Goal: Task Accomplishment & Management: Use online tool/utility

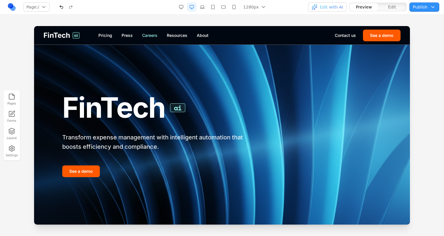
click at [148, 36] on link "Careers" at bounding box center [149, 36] width 15 height 6
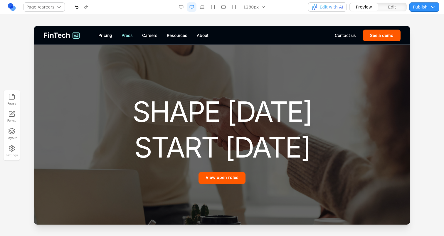
click at [122, 38] on link "Press" at bounding box center [126, 36] width 11 height 6
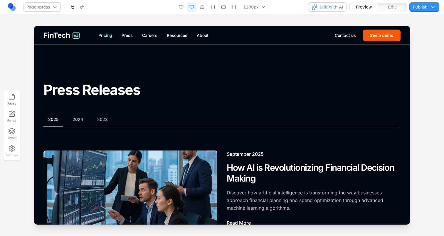
click at [108, 35] on link "Pricing" at bounding box center [105, 36] width 14 height 6
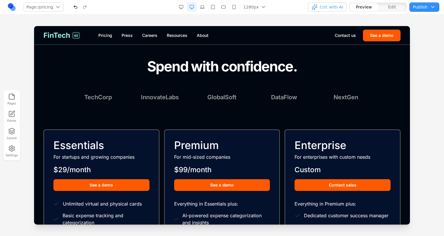
click at [73, 38] on link "FinTech ai" at bounding box center [61, 35] width 36 height 9
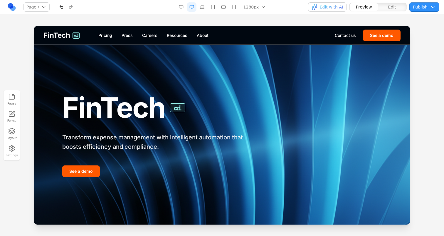
click at [387, 7] on button "Edit" at bounding box center [392, 7] width 28 height 8
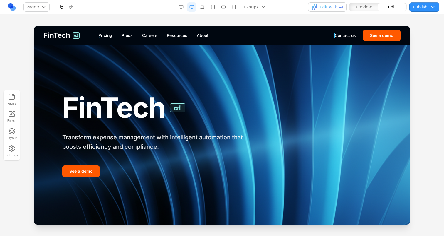
click at [291, 33] on nav "Pricing Press Careers Resources About" at bounding box center [216, 36] width 236 height 6
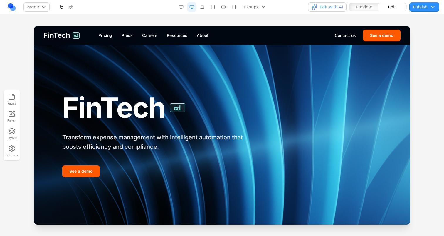
click at [227, 30] on div "FinTech ai Pricing Press Careers Resources About Contact us See a demo" at bounding box center [221, 35] width 375 height 18
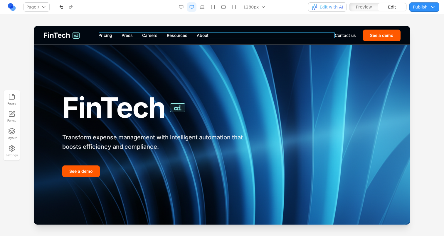
click at [120, 34] on nav "Pricing Press Careers Resources About" at bounding box center [216, 36] width 236 height 6
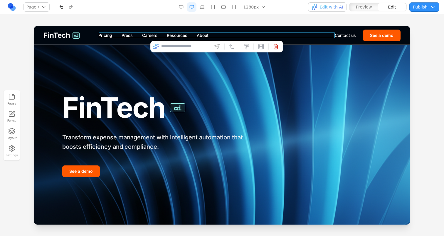
click at [165, 43] on input at bounding box center [185, 46] width 49 height 9
type input "**********"
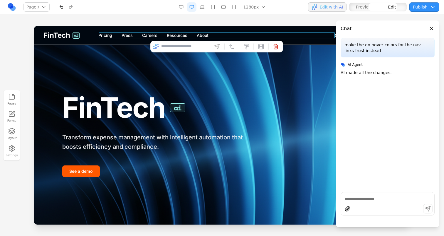
click at [161, 35] on nav "Pricing Press Careers Resources About" at bounding box center [216, 36] width 236 height 6
click at [174, 44] on input at bounding box center [185, 46] width 49 height 9
type input "**********"
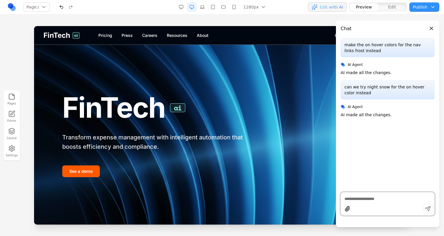
click at [212, 106] on h1 "FinTech ai" at bounding box center [160, 107] width 197 height 31
click at [188, 39] on div "FinTech ai Pricing Press Careers Resources About Contact us See a demo" at bounding box center [221, 35] width 375 height 18
click at [345, 9] on button "Edit with AI" at bounding box center [327, 6] width 38 height 9
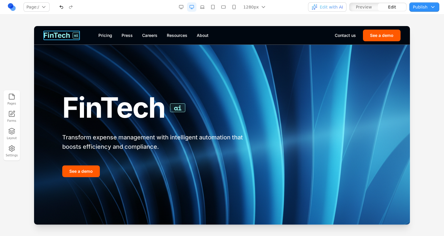
click at [65, 38] on span "FinTech" at bounding box center [56, 35] width 27 height 9
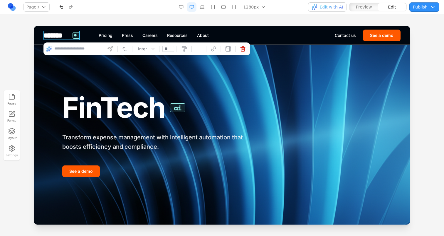
click at [72, 48] on input at bounding box center [78, 48] width 49 height 9
type input "*"
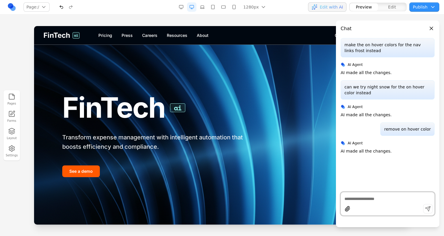
click at [85, 78] on div "FinTech ai Transform expense management with intelligent automation that boosts…" at bounding box center [221, 135] width 375 height 180
click at [326, 12] on nav "Page: / / /pricing /press /careers /resources /about /contact /demo Manage page…" at bounding box center [222, 7] width 444 height 14
click at [326, 9] on span "Edit with AI" at bounding box center [330, 7] width 23 height 6
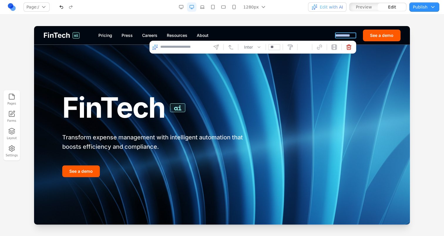
click at [346, 36] on link "**********" at bounding box center [344, 36] width 21 height 6
click at [199, 51] on input at bounding box center [184, 47] width 49 height 9
type input "*"
click at [221, 28] on div "**********" at bounding box center [221, 35] width 375 height 18
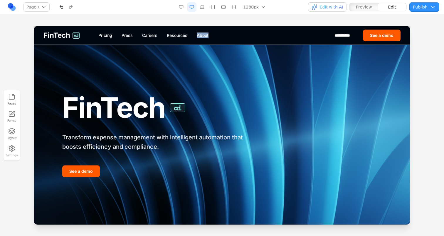
click at [222, 33] on nav "Pricing Press Careers Resources About" at bounding box center [216, 36] width 236 height 6
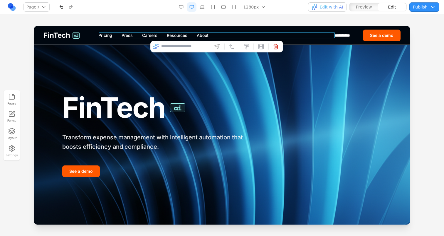
click at [191, 43] on input at bounding box center [185, 46] width 49 height 9
type input "**********"
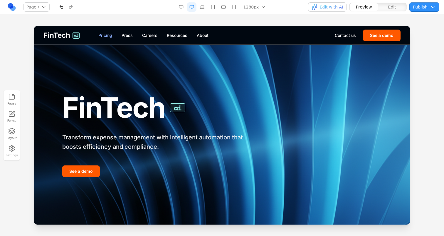
click at [107, 35] on link "Pricing" at bounding box center [105, 36] width 14 height 6
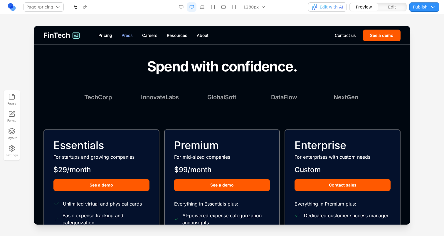
click at [124, 33] on link "Press" at bounding box center [126, 36] width 11 height 6
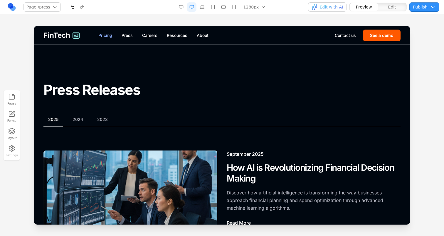
click at [106, 36] on link "Pricing" at bounding box center [105, 36] width 14 height 6
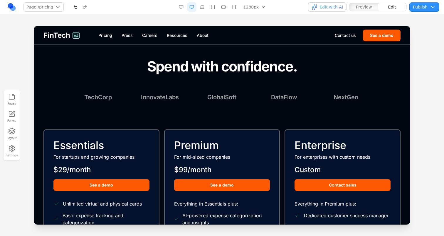
click at [73, 35] on span "ai" at bounding box center [75, 35] width 7 height 6
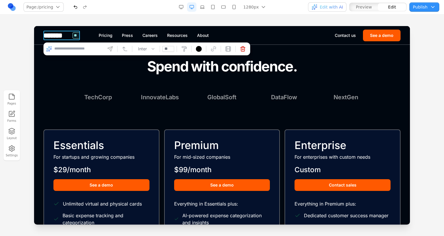
click at [84, 47] on input at bounding box center [78, 48] width 49 height 9
type input "**********"
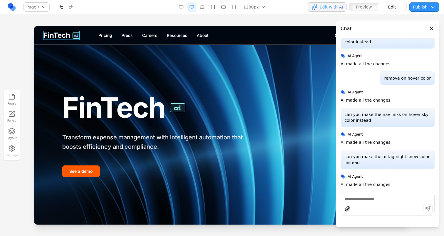
click at [71, 36] on link "FinTech ai" at bounding box center [61, 35] width 36 height 9
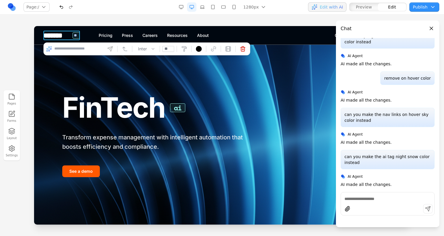
click at [77, 45] on input at bounding box center [78, 48] width 49 height 9
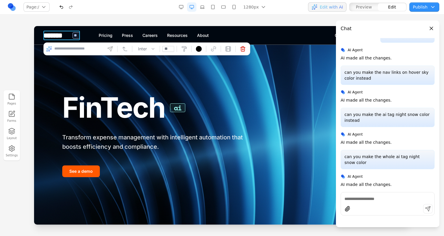
click at [72, 38] on link "******* **" at bounding box center [61, 35] width 36 height 9
click at [78, 52] on input at bounding box center [78, 48] width 49 height 9
type input "**********"
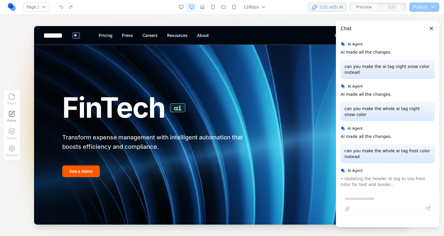
scroll to position [152, 0]
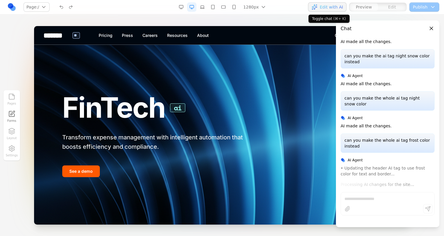
click at [338, 9] on span "Edit with AI" at bounding box center [330, 7] width 23 height 6
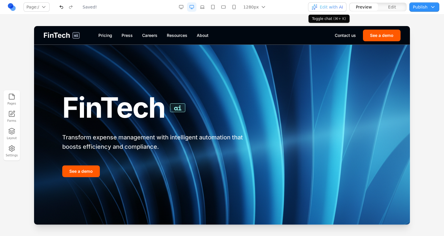
scroll to position [0, 0]
click at [60, 6] on button "button" at bounding box center [61, 6] width 9 height 9
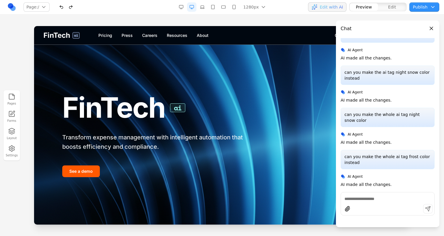
click at [59, 10] on button "button" at bounding box center [61, 6] width 9 height 9
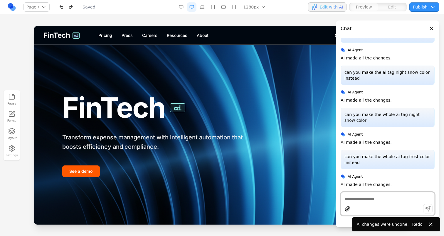
click at [60, 7] on button "button" at bounding box center [61, 6] width 9 height 9
click at [337, 6] on span "Edit with AI" at bounding box center [330, 7] width 23 height 6
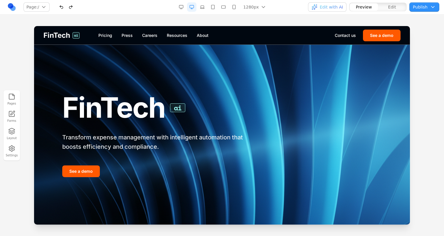
click at [108, 37] on link "Pricing" at bounding box center [105, 36] width 14 height 6
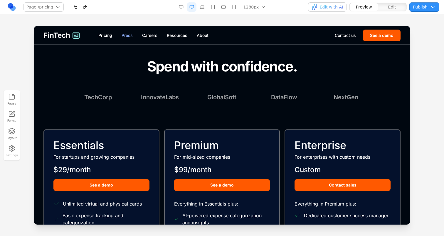
click at [122, 36] on link "Press" at bounding box center [126, 36] width 11 height 6
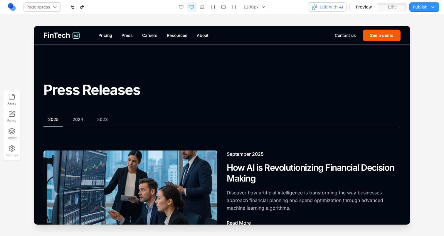
scroll to position [0, 0]
click at [101, 35] on link "Pricing" at bounding box center [105, 36] width 14 height 6
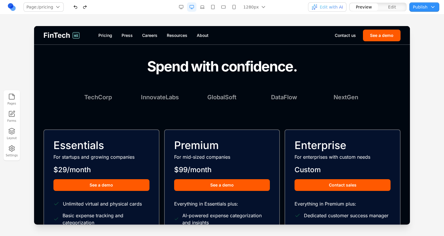
click at [395, 8] on span "Edit" at bounding box center [392, 7] width 8 height 6
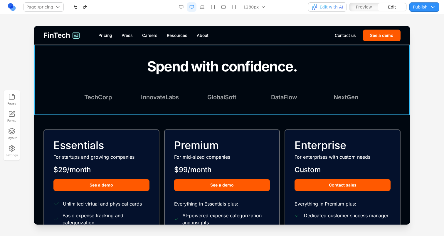
click at [335, 55] on section "Spend with confidence. TechCorp InnovateLabs GlobalSoft DataFlow NextGen" at bounding box center [221, 80] width 375 height 71
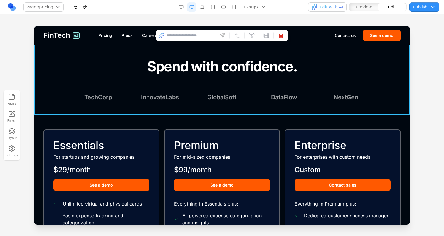
click at [195, 36] on input at bounding box center [190, 35] width 49 height 9
type input "**********"
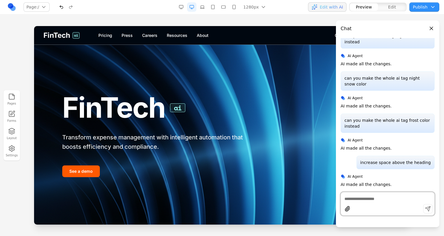
click at [111, 38] on link "Pricing" at bounding box center [105, 36] width 14 height 6
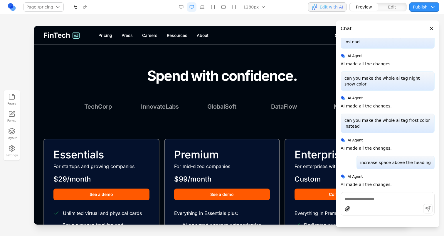
click at [341, 7] on span "Edit with AI" at bounding box center [330, 7] width 23 height 6
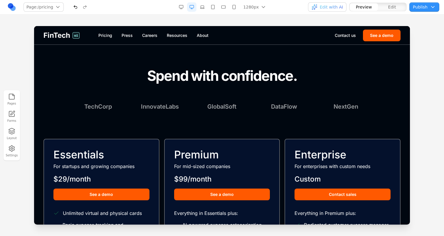
click at [420, 6] on button "Publish" at bounding box center [424, 6] width 30 height 9
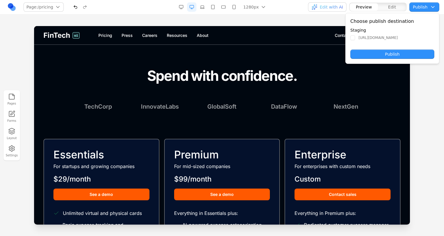
click at [384, 56] on button "Publish" at bounding box center [392, 54] width 84 height 9
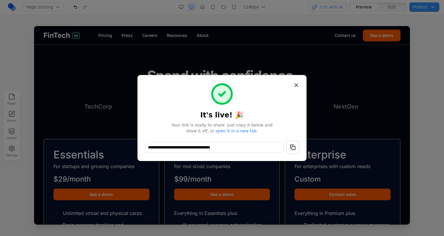
click at [297, 79] on div "**********" at bounding box center [221, 118] width 169 height 86
click at [290, 149] on button "button" at bounding box center [292, 147] width 13 height 13
click at [295, 88] on button "Close" at bounding box center [296, 85] width 11 height 11
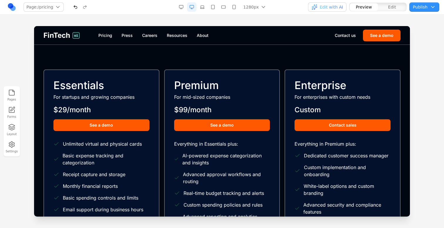
scroll to position [51, 0]
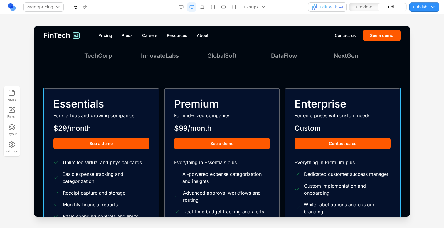
click at [162, 120] on div "Essentials For startups and growing companies $29/month See a demo Unlimited vi…" at bounding box center [221, 199] width 357 height 222
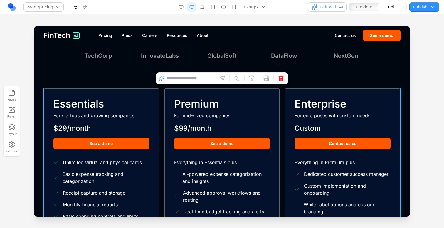
click at [188, 76] on input at bounding box center [190, 78] width 49 height 9
type input "**********"
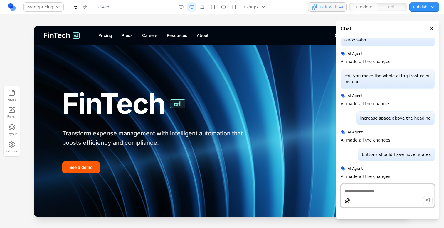
scroll to position [0, 0]
click at [319, 9] on span "Edit with AI" at bounding box center [326, 7] width 31 height 6
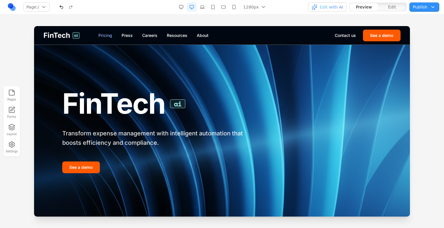
click at [102, 34] on link "Pricing" at bounding box center [105, 36] width 14 height 6
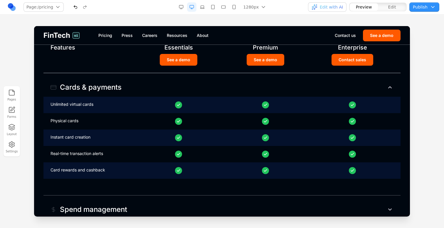
scroll to position [376, 0]
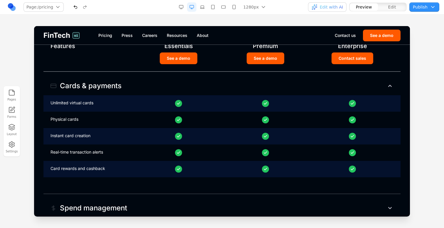
click at [391, 1] on nav "Page: /pricing / /pricing /press /careers /resources /about /contact /demo Mana…" at bounding box center [222, 7] width 444 height 14
click at [392, 8] on span "Edit" at bounding box center [392, 7] width 8 height 6
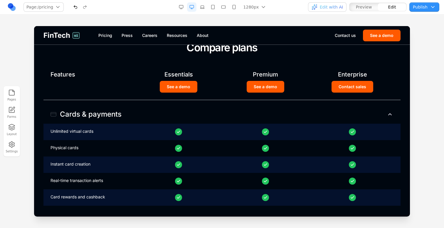
scroll to position [345, 0]
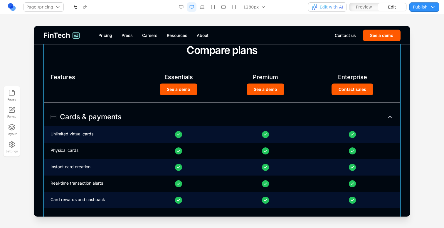
click at [129, 61] on div "Compare plans Features Essentials Premium Enterprise See a demo See a demo Cont…" at bounding box center [221, 191] width 357 height 295
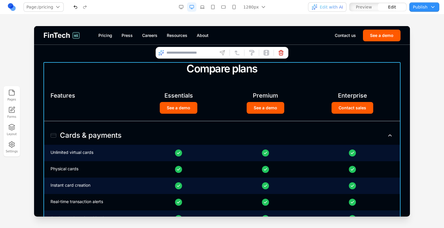
scroll to position [296, 0]
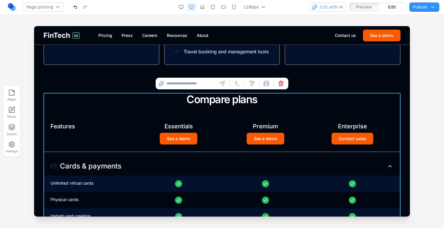
click at [175, 82] on input at bounding box center [190, 83] width 49 height 9
type input "**********"
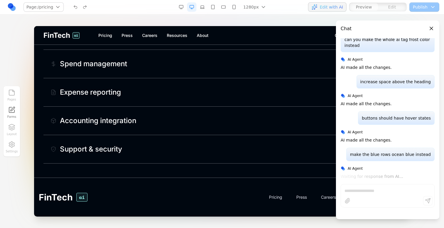
scroll to position [513, 0]
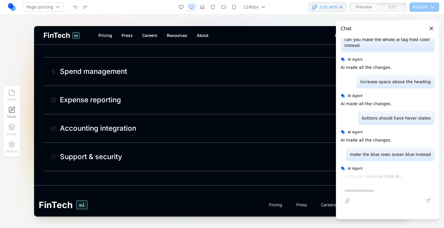
click at [140, 146] on div "Support & security" at bounding box center [221, 157] width 357 height 28
click at [139, 148] on button "Support & security" at bounding box center [221, 157] width 357 height 19
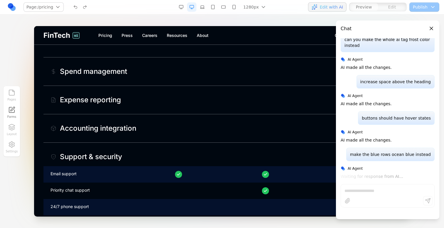
click at [148, 126] on button "Accounting integration" at bounding box center [221, 128] width 357 height 19
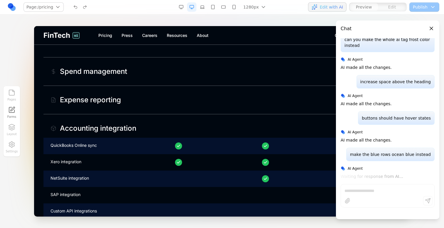
click at [155, 92] on button "Expense reporting" at bounding box center [221, 100] width 357 height 19
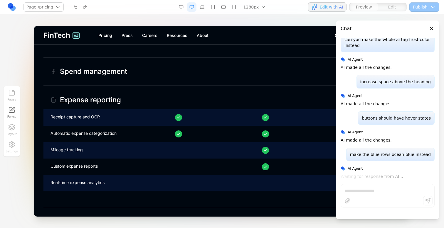
click at [160, 60] on div "Spend management" at bounding box center [221, 71] width 357 height 28
click at [159, 68] on button "Spend management" at bounding box center [221, 71] width 357 height 19
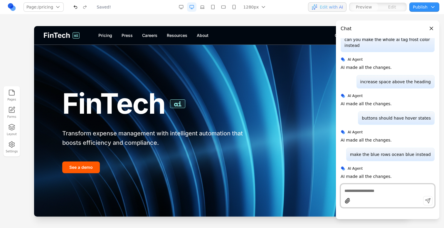
scroll to position [0, 0]
click at [107, 35] on link "Pricing" at bounding box center [105, 36] width 14 height 6
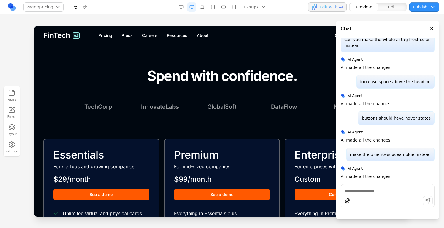
click at [329, 5] on span "Edit with AI" at bounding box center [330, 7] width 23 height 6
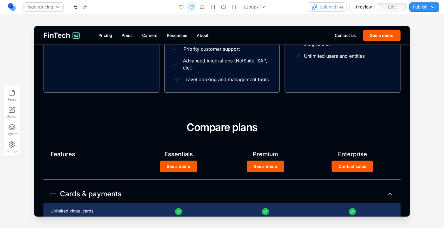
scroll to position [383, 0]
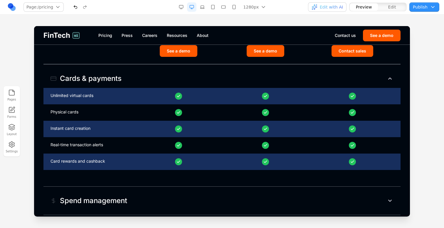
click at [209, 79] on button "Cards & payments" at bounding box center [221, 78] width 357 height 19
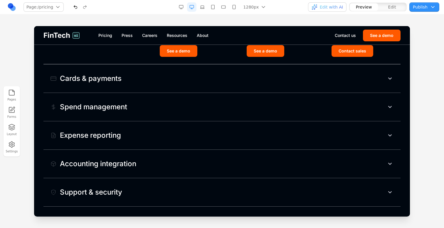
click at [199, 102] on button "Spend management" at bounding box center [221, 107] width 357 height 19
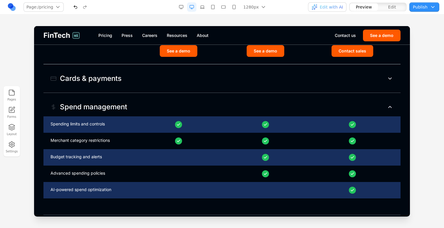
click at [199, 102] on button "Spend management" at bounding box center [221, 107] width 357 height 19
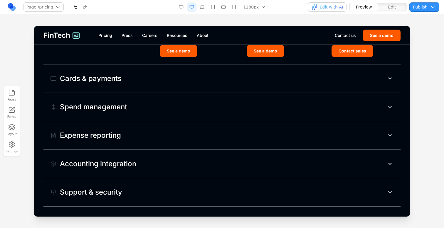
click at [199, 102] on button "Spend management" at bounding box center [221, 107] width 357 height 19
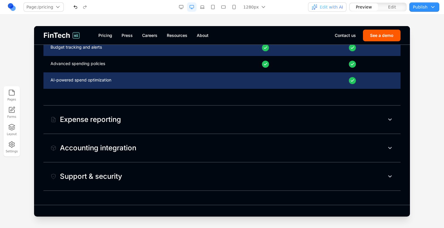
scroll to position [497, 0]
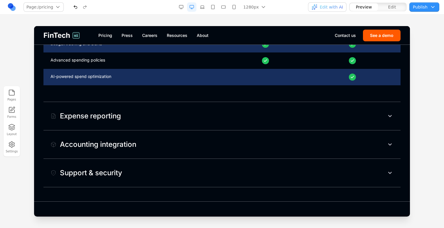
click at [199, 114] on button "Expense reporting" at bounding box center [221, 116] width 357 height 19
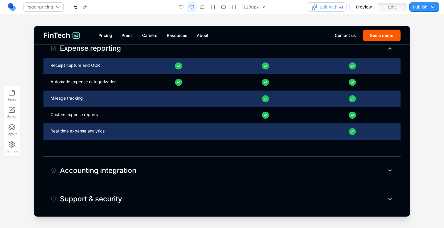
scroll to position [612, 0]
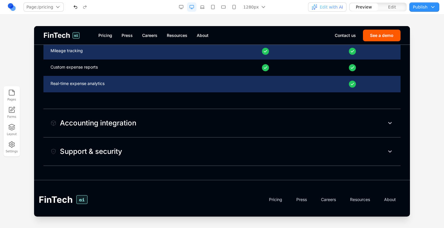
click at [189, 152] on button "Support & security" at bounding box center [221, 151] width 357 height 19
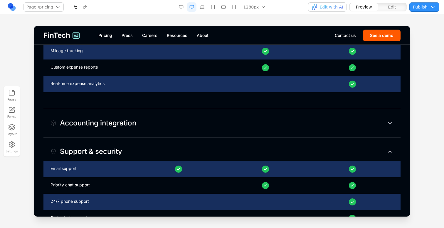
click at [194, 119] on button "Accounting integration" at bounding box center [221, 123] width 357 height 19
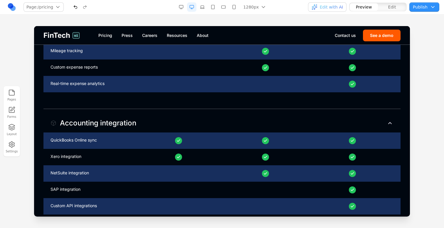
click at [194, 119] on button "Accounting integration" at bounding box center [221, 123] width 357 height 19
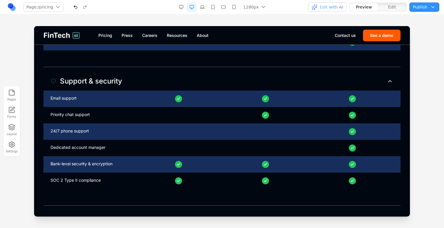
scroll to position [775, 0]
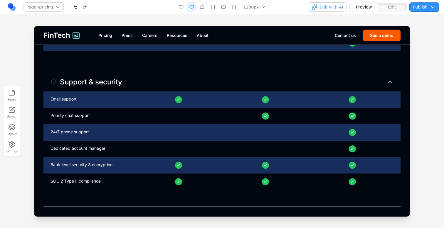
click at [326, 10] on span "Edit with AI" at bounding box center [330, 7] width 23 height 6
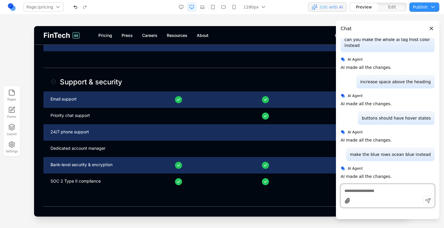
click at [326, 10] on span "Edit with AI" at bounding box center [330, 7] width 23 height 6
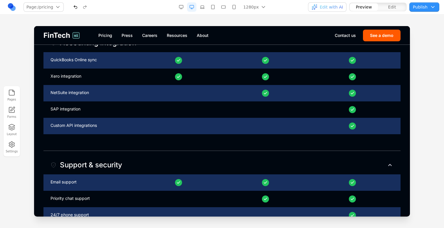
scroll to position [686, 0]
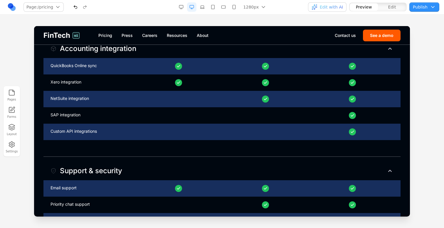
click at [75, 9] on button "button" at bounding box center [75, 6] width 9 height 9
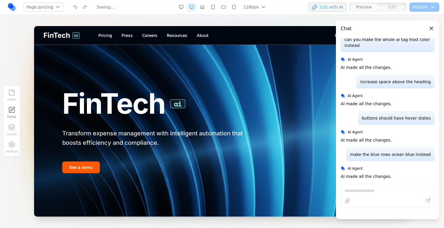
scroll to position [0, 0]
click at [110, 33] on link "Pricing" at bounding box center [105, 36] width 14 height 6
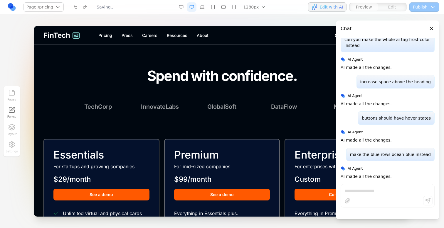
click at [127, 103] on div "TechCorp InnovateLabs GlobalSoft DataFlow NextGen" at bounding box center [222, 107] width 300 height 8
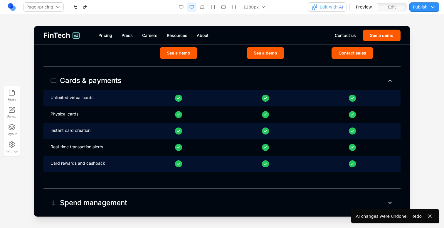
scroll to position [339, 0]
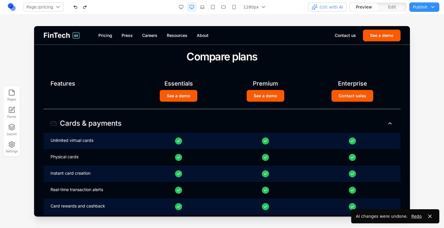
click at [185, 116] on button "Cards & payments" at bounding box center [221, 123] width 357 height 19
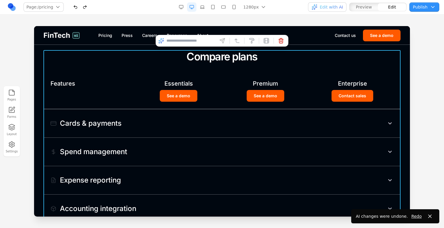
click at [95, 64] on div "Compare plans Features Essentials Premium Enterprise See a demo See a demo Cont…" at bounding box center [221, 150] width 357 height 201
click at [177, 45] on div at bounding box center [221, 41] width 133 height 12
click at [177, 41] on input at bounding box center [190, 40] width 49 height 9
type input "*"
type input "**********"
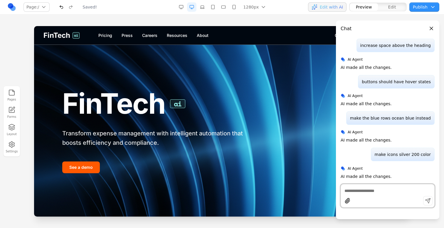
scroll to position [0, 0]
click at [104, 33] on link "Pricing" at bounding box center [105, 36] width 14 height 6
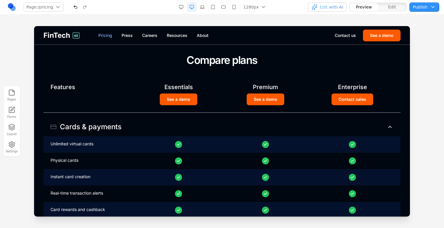
scroll to position [334, 0]
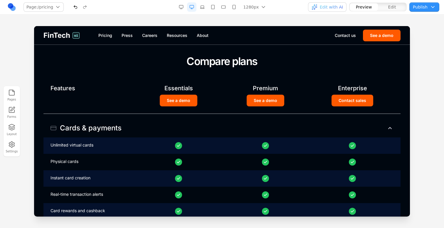
click at [385, 9] on button "Edit" at bounding box center [392, 7] width 28 height 8
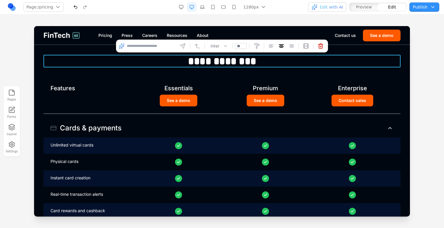
click at [143, 63] on h2 "**********" at bounding box center [221, 61] width 357 height 13
click at [143, 71] on div "**********" at bounding box center [221, 202] width 357 height 295
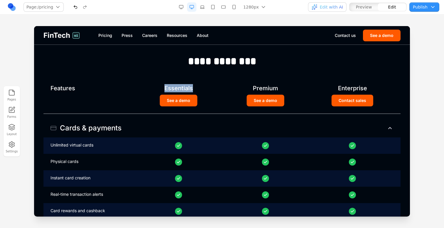
click at [143, 71] on div "**********" at bounding box center [221, 202] width 357 height 295
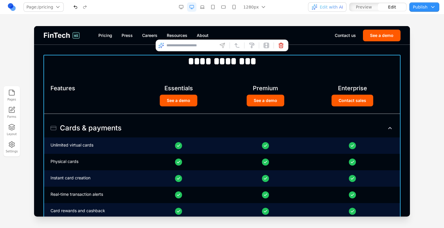
click at [185, 43] on input at bounding box center [190, 45] width 49 height 9
type input "**********"
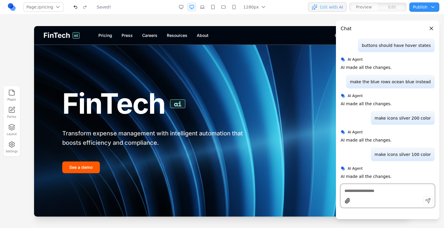
scroll to position [0, 0]
click at [110, 34] on link "Pricing" at bounding box center [105, 36] width 14 height 6
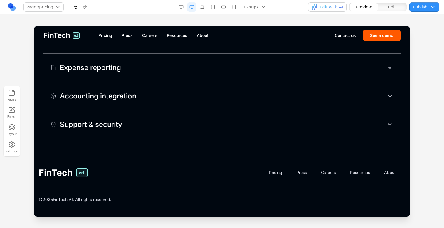
scroll to position [545, 0]
click at [122, 114] on div "Support & security" at bounding box center [221, 125] width 357 height 28
click at [124, 97] on div "Accounting integration" at bounding box center [93, 96] width 86 height 9
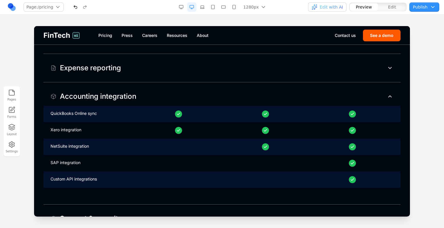
click at [124, 97] on div "Accounting integration" at bounding box center [93, 96] width 86 height 9
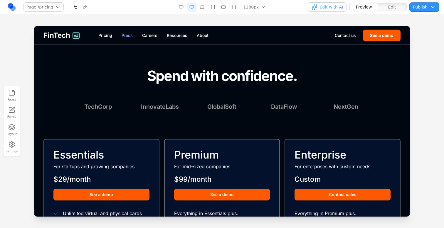
scroll to position [0, 0]
click at [128, 34] on link "Press" at bounding box center [126, 36] width 11 height 6
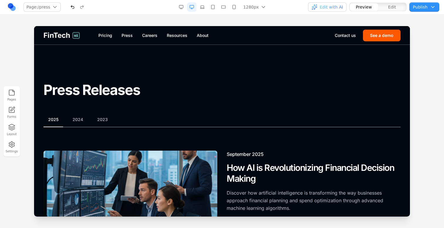
scroll to position [-1, 0]
click at [108, 34] on link "Pricing" at bounding box center [105, 36] width 14 height 6
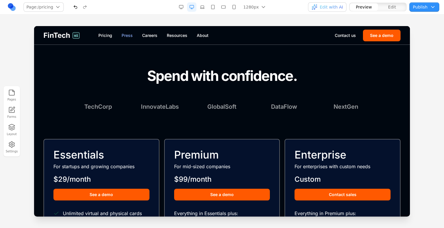
click at [125, 35] on link "Press" at bounding box center [126, 36] width 11 height 6
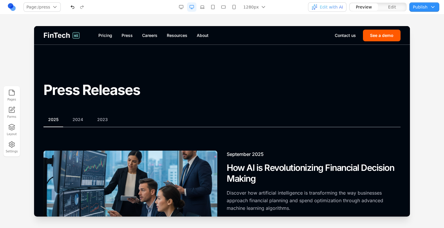
click at [108, 39] on div "FinTech ai Pricing Press Careers Resources About Contact us See a demo" at bounding box center [221, 35] width 375 height 18
click at [106, 37] on link "Pricing" at bounding box center [105, 36] width 14 height 6
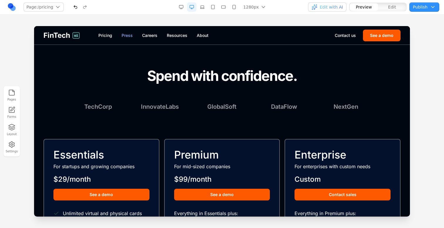
click at [128, 35] on link "Press" at bounding box center [126, 36] width 11 height 6
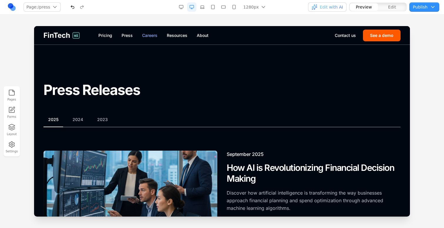
click at [150, 34] on link "Careers" at bounding box center [149, 36] width 15 height 6
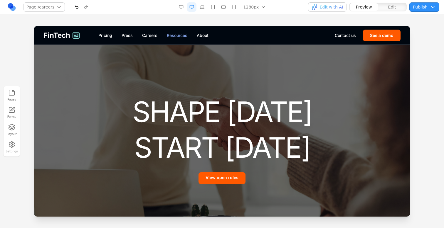
click at [182, 36] on link "Resources" at bounding box center [177, 36] width 21 height 6
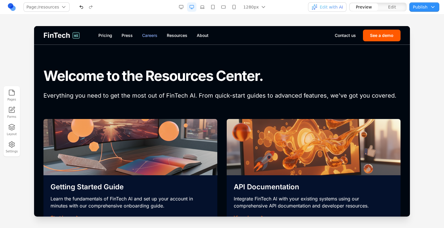
click at [149, 35] on link "Careers" at bounding box center [149, 36] width 15 height 6
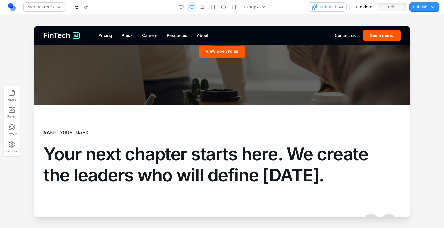
scroll to position [111, 0]
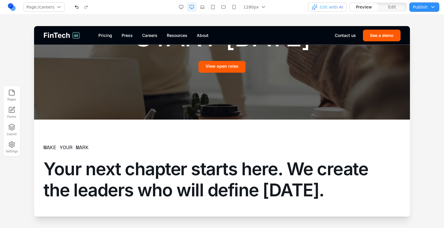
click at [334, 8] on span "Edit with AI" at bounding box center [330, 7] width 23 height 6
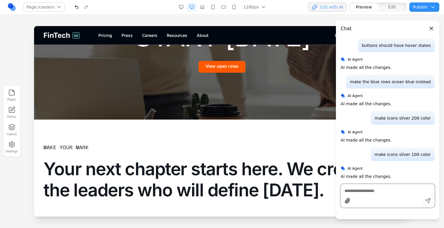
click at [356, 189] on textarea at bounding box center [387, 191] width 86 height 6
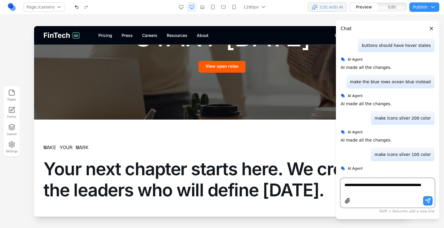
type textarea "**********"
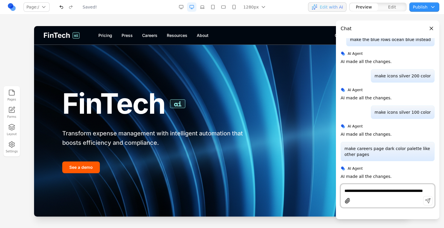
scroll to position [0, 0]
click at [322, 10] on button "Edit with AI" at bounding box center [327, 6] width 38 height 9
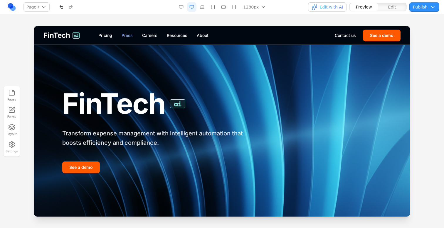
click at [121, 36] on link "Press" at bounding box center [126, 36] width 11 height 6
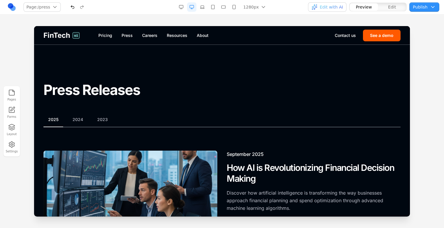
click at [150, 40] on div "FinTech ai Pricing Press Careers Resources About Contact us See a demo" at bounding box center [221, 35] width 375 height 18
click at [150, 38] on link "Careers" at bounding box center [149, 36] width 15 height 6
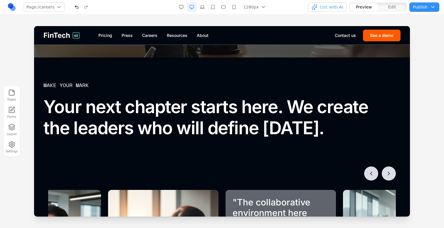
scroll to position [173, 0]
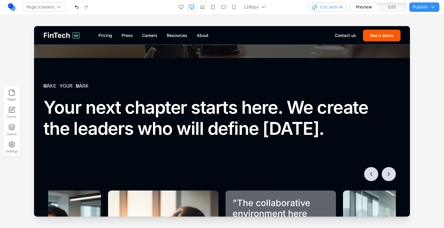
click at [204, 5] on button "button" at bounding box center [201, 6] width 9 height 9
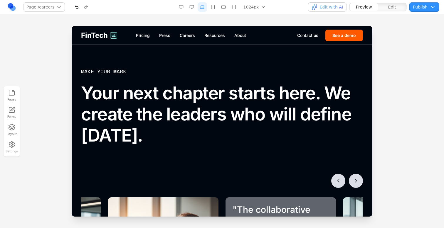
click at [215, 8] on button "button" at bounding box center [212, 6] width 9 height 9
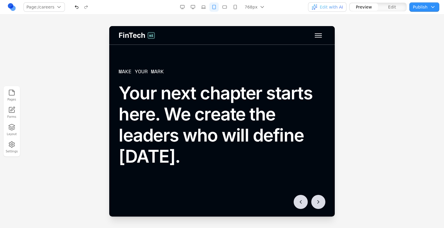
click at [193, 7] on button "button" at bounding box center [192, 6] width 9 height 9
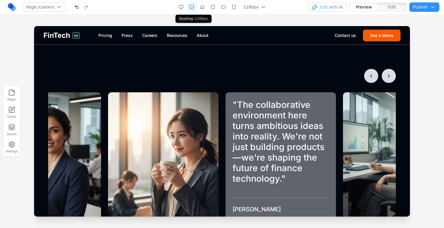
scroll to position [277, 0]
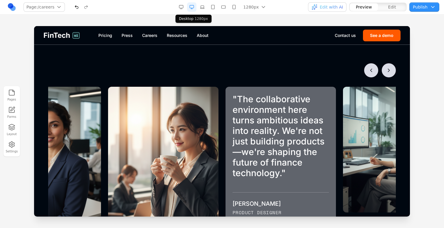
click at [395, 70] on button "Next testimonials" at bounding box center [388, 70] width 14 height 14
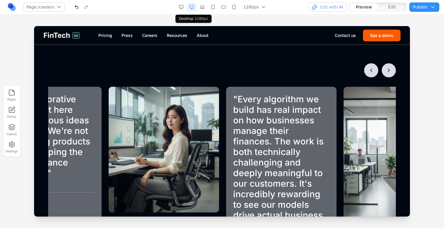
click at [395, 70] on div "" Working here has been transformative for my career. The challenging projects …" at bounding box center [221, 169] width 357 height 213
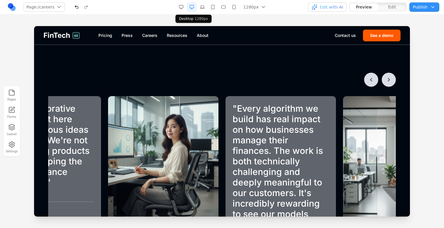
scroll to position [256, 0]
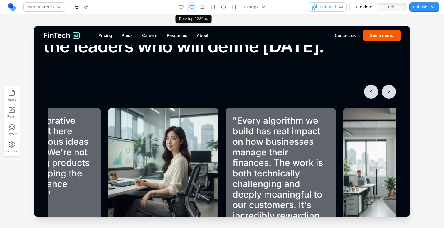
click at [389, 93] on icon "Next testimonials" at bounding box center [388, 92] width 6 height 6
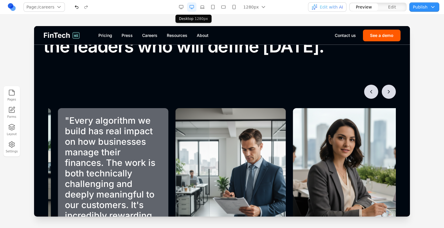
click at [389, 93] on icon "Next testimonials" at bounding box center [388, 92] width 6 height 6
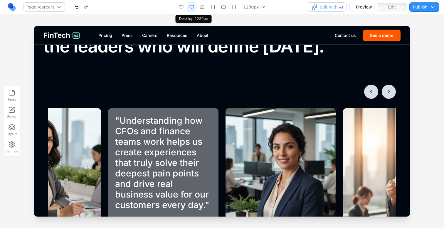
click at [386, 91] on icon "Next testimonials" at bounding box center [388, 92] width 6 height 6
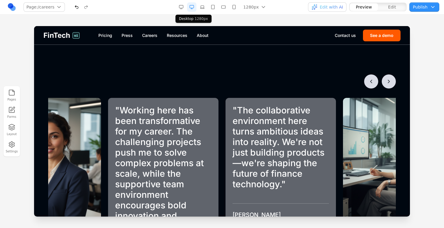
scroll to position [256, 0]
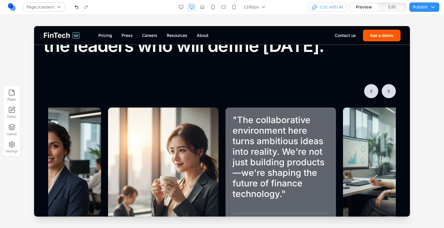
click at [386, 5] on button "Edit" at bounding box center [392, 7] width 28 height 8
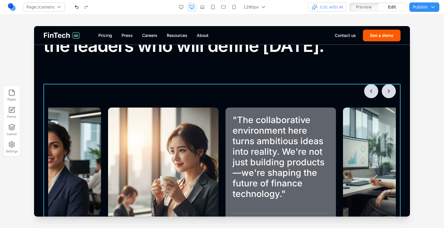
click at [338, 99] on div "" Working here has been transformative for my career. The challenging projects …" at bounding box center [221, 190] width 357 height 213
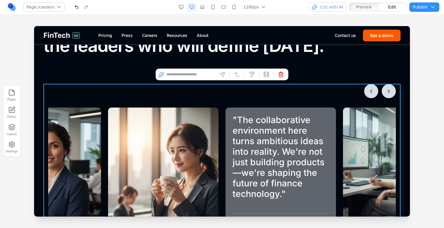
click at [344, 75] on section "" Working here has been transformative for my career. The challenging projects …" at bounding box center [221, 198] width 375 height 246
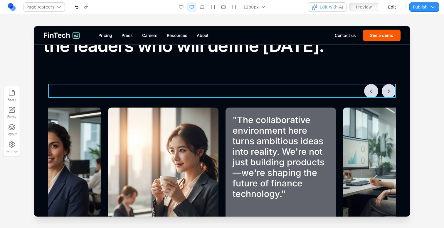
click at [346, 88] on div at bounding box center [221, 91] width 347 height 14
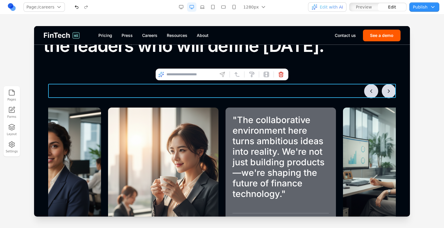
click at [202, 77] on input at bounding box center [190, 74] width 49 height 9
type input "**********"
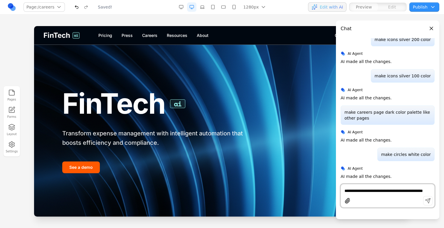
scroll to position [0, 0]
click at [148, 36] on link "Careers" at bounding box center [149, 36] width 15 height 6
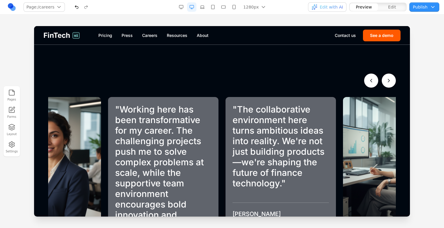
scroll to position [269, 0]
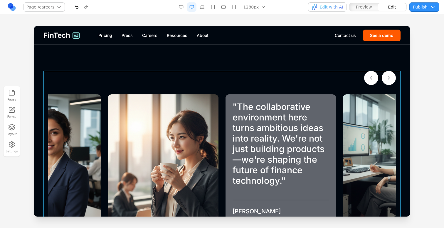
click at [231, 91] on div "" Working here has been transformative for my career. The challenging projects …" at bounding box center [221, 177] width 357 height 213
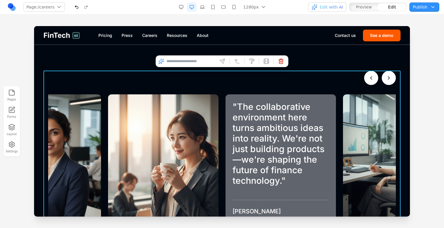
click at [196, 58] on input at bounding box center [190, 61] width 49 height 9
type input "*"
type input "**********"
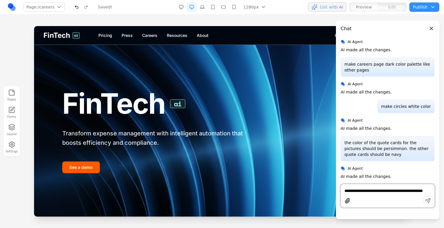
scroll to position [0, 0]
click at [152, 34] on link "Careers" at bounding box center [149, 36] width 15 height 6
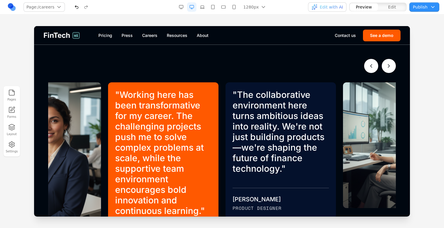
scroll to position [276, 0]
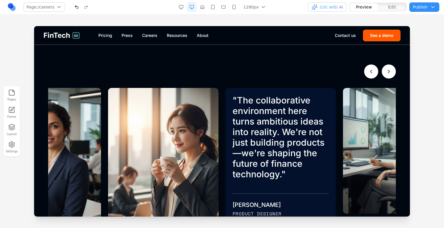
click at [383, 68] on button "Next testimonials" at bounding box center [388, 72] width 14 height 14
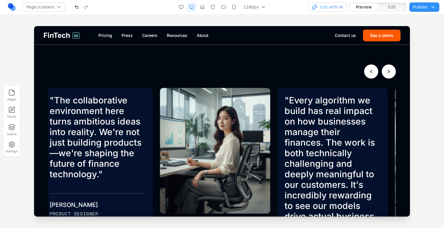
click at [383, 68] on button "Next testimonials" at bounding box center [388, 72] width 14 height 14
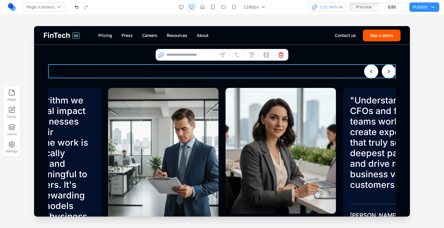
click at [284, 77] on div at bounding box center [221, 72] width 347 height 14
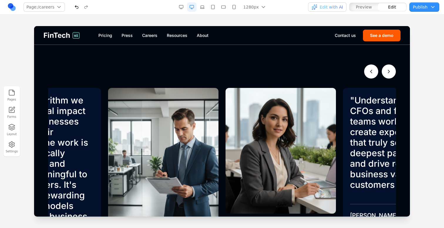
click at [260, 80] on div "" Working here has been transformative for my career. The challenging projects …" at bounding box center [221, 171] width 357 height 213
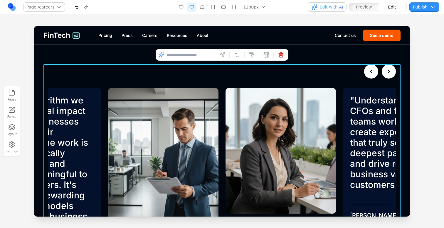
click at [204, 56] on input at bounding box center [190, 54] width 49 height 9
type input "**********"
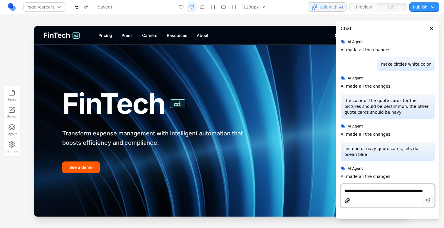
scroll to position [0, 0]
click at [146, 36] on link "Careers" at bounding box center [149, 36] width 15 height 6
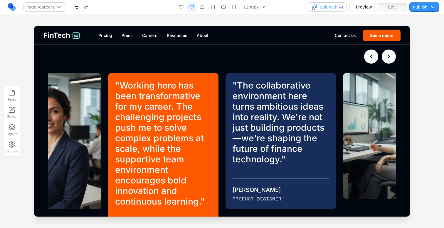
scroll to position [292, 0]
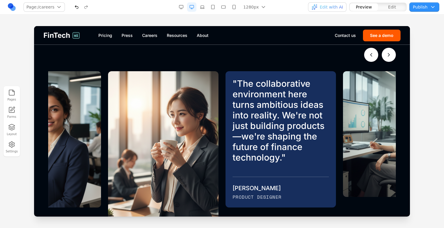
click at [386, 57] on button "Next testimonials" at bounding box center [388, 55] width 14 height 14
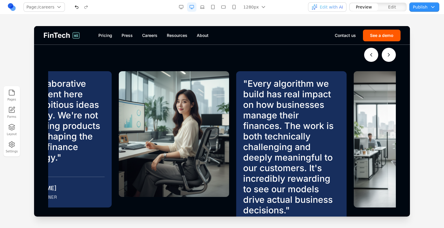
click at [386, 57] on button "Next testimonials" at bounding box center [388, 55] width 14 height 14
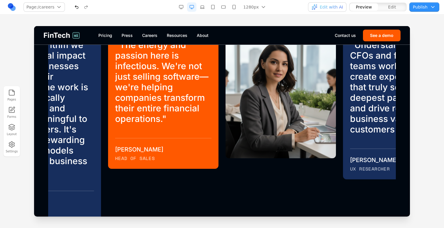
scroll to position [288, 0]
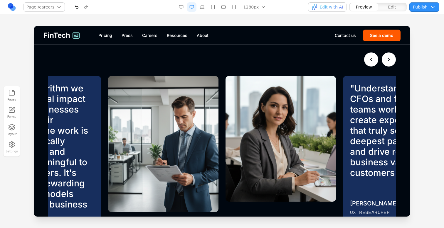
click at [390, 60] on icon "Next testimonials" at bounding box center [388, 60] width 6 height 6
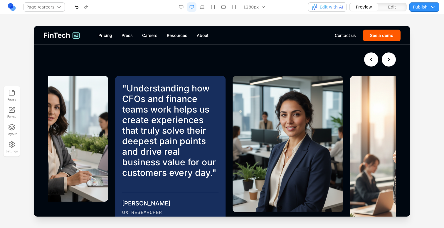
click at [390, 60] on icon "Next testimonials" at bounding box center [388, 60] width 6 height 6
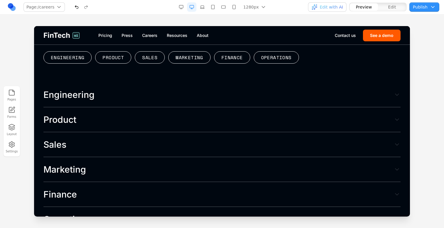
scroll to position [1422, 0]
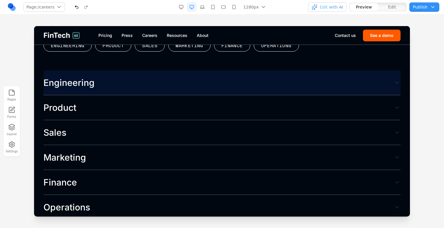
click at [279, 78] on button "Engineering" at bounding box center [221, 82] width 357 height 25
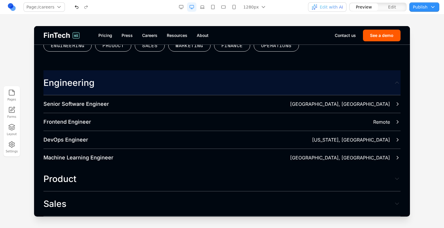
click at [278, 79] on button "Engineering" at bounding box center [221, 82] width 357 height 25
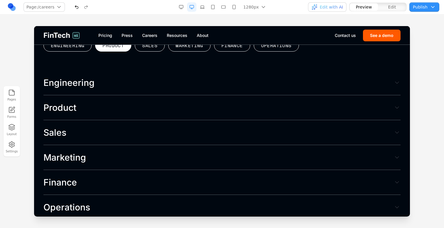
click at [116, 49] on button "Product" at bounding box center [113, 45] width 36 height 12
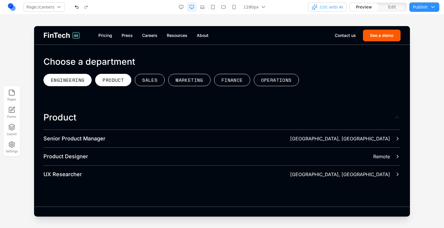
click at [85, 82] on button "Engineering" at bounding box center [67, 80] width 48 height 12
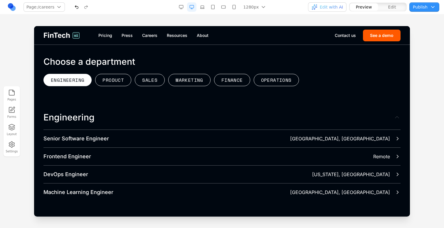
click at [85, 82] on button "Engineering" at bounding box center [67, 80] width 48 height 12
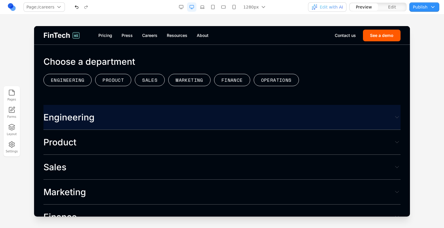
click at [101, 119] on button "Engineering" at bounding box center [221, 117] width 357 height 25
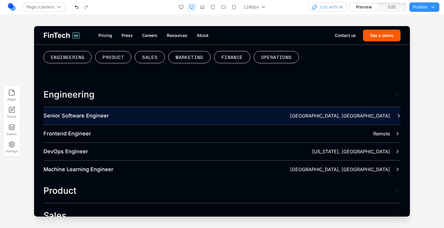
click at [103, 121] on div "Senior Software Engineer [GEOGRAPHIC_DATA], [GEOGRAPHIC_DATA]" at bounding box center [221, 116] width 357 height 18
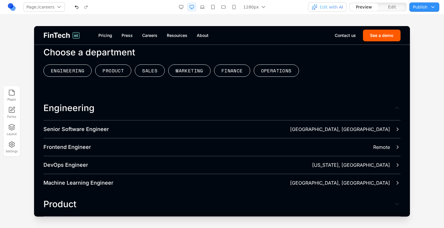
scroll to position [1379, 0]
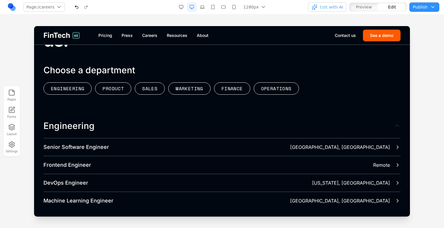
click at [170, 108] on div "Open Roles Build your legacy. Start your journey with us. Choose a department E…" at bounding box center [221, 163] width 357 height 341
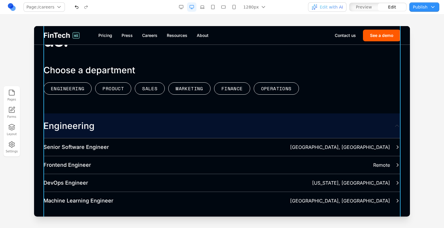
click at [172, 117] on button "Engineering" at bounding box center [221, 126] width 357 height 25
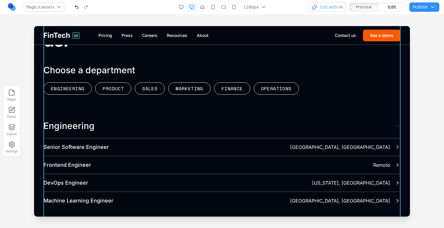
click at [34, 111] on section "Open Roles Build your legacy. Start your journey with us. Choose a department E…" at bounding box center [221, 164] width 375 height 388
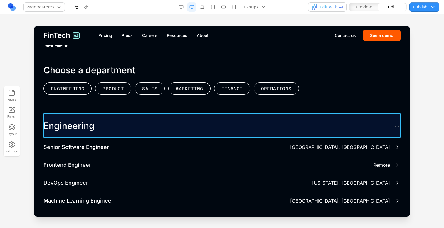
click at [216, 124] on button "Engineering" at bounding box center [221, 126] width 357 height 25
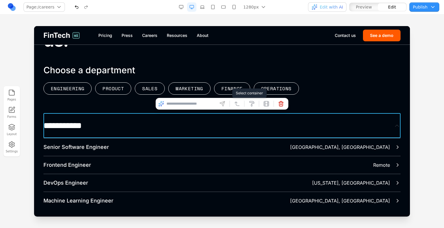
click at [239, 102] on icon at bounding box center [237, 104] width 6 height 6
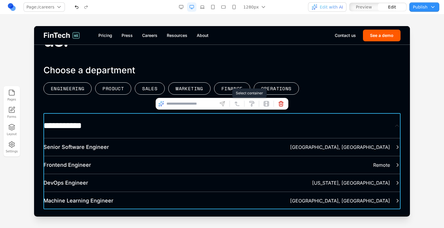
click at [238, 102] on icon at bounding box center [237, 104] width 6 height 6
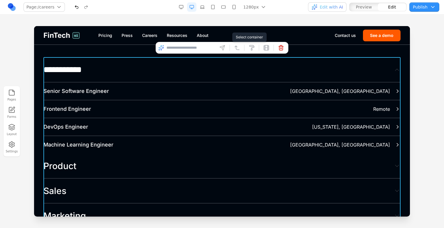
scroll to position [1367, 0]
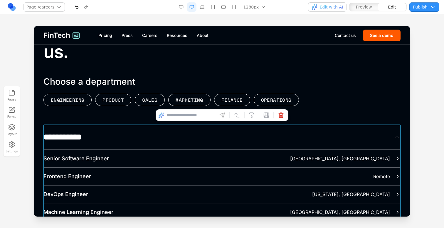
click at [189, 116] on input at bounding box center [190, 115] width 49 height 9
type input "**********"
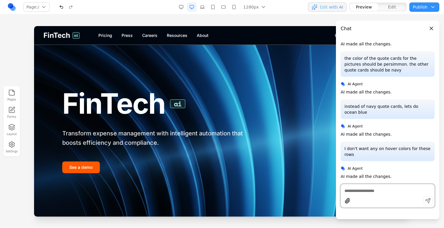
scroll to position [0, 0]
click at [155, 32] on div "FinTech ai Pricing Press Careers Resources About Contact us See a demo" at bounding box center [221, 35] width 375 height 18
click at [155, 37] on link "Careers" at bounding box center [149, 36] width 15 height 6
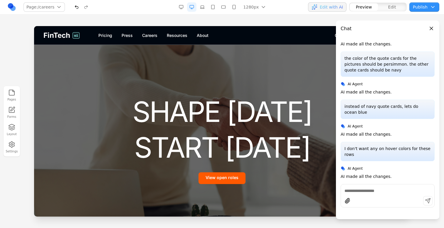
click at [431, 27] on button "Close panel" at bounding box center [431, 28] width 6 height 6
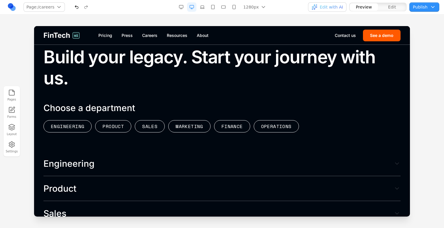
scroll to position [1344, 0]
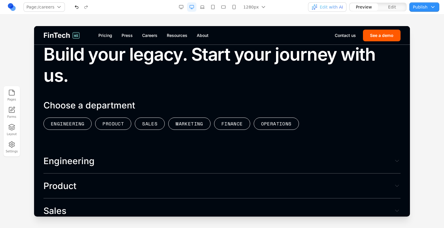
click at [67, 160] on span "Engineering" at bounding box center [68, 161] width 51 height 11
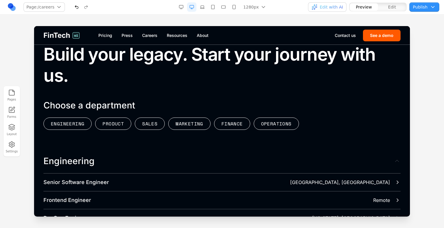
click at [67, 161] on span "Engineering" at bounding box center [68, 161] width 51 height 11
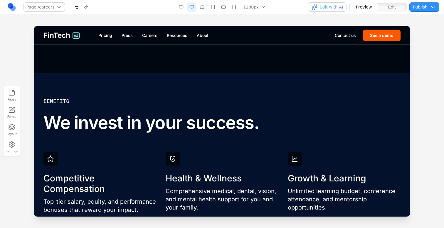
scroll to position [988, 0]
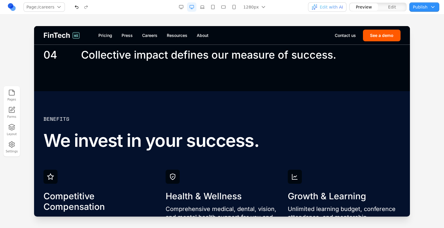
click at [391, 4] on button "Edit" at bounding box center [392, 7] width 28 height 8
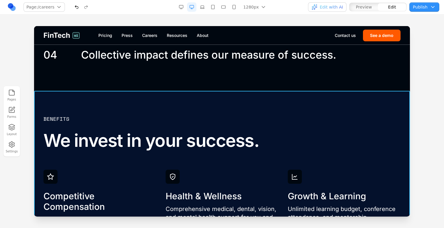
click at [280, 106] on section "Benefits We invest in your success. Competitive Compensation Top-tier salary, e…" at bounding box center [221, 225] width 375 height 269
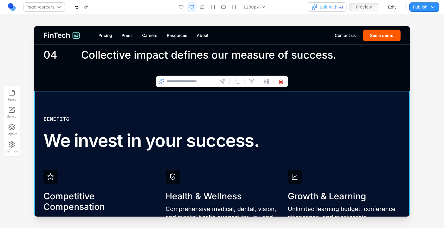
click at [198, 80] on input at bounding box center [190, 81] width 49 height 9
type input "**********"
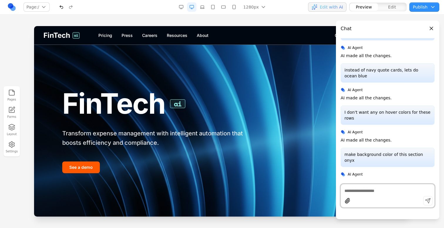
scroll to position [0, 0]
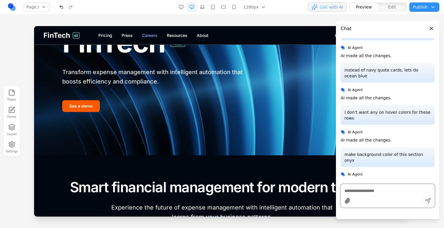
click at [147, 35] on link "Careers" at bounding box center [149, 36] width 15 height 6
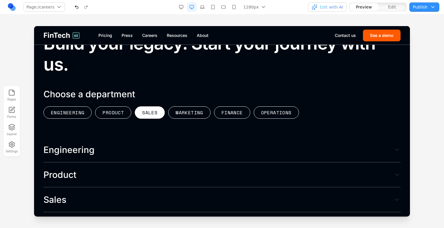
scroll to position [1357, 0]
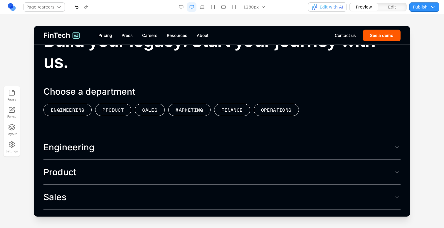
click at [400, 5] on button "Edit" at bounding box center [392, 7] width 28 height 8
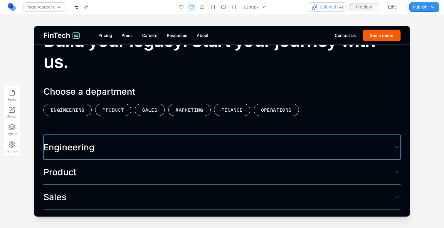
click at [263, 146] on button "Engineering" at bounding box center [221, 147] width 357 height 25
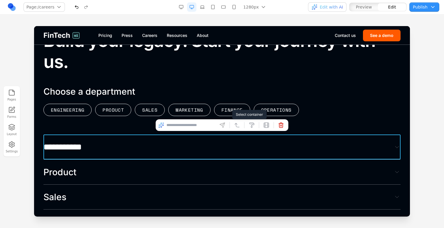
click at [237, 128] on button at bounding box center [236, 125] width 9 height 9
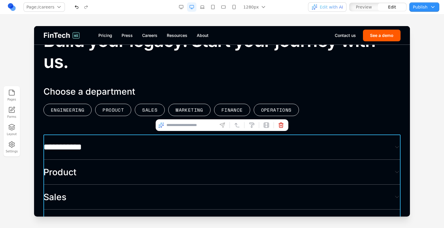
click at [190, 131] on div at bounding box center [221, 125] width 133 height 12
click at [189, 128] on input at bounding box center [190, 125] width 49 height 9
type input "**********"
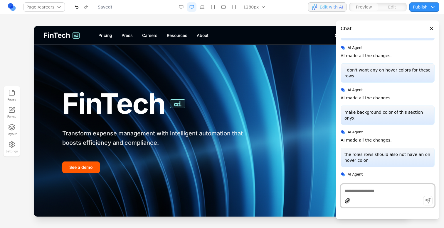
scroll to position [0, 0]
click at [151, 30] on div "FinTech ai Pricing Press Careers Resources About Contact us See a demo" at bounding box center [221, 35] width 375 height 18
click at [151, 31] on div "FinTech ai Pricing Press Careers Resources About Contact us See a demo" at bounding box center [221, 35] width 375 height 18
click at [151, 35] on link "Careers" at bounding box center [149, 36] width 15 height 6
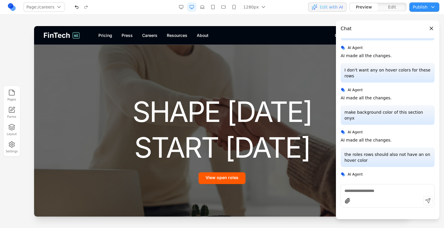
click at [335, 6] on span "Edit with AI" at bounding box center [330, 7] width 23 height 6
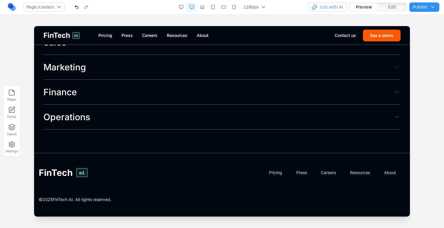
click at [210, 111] on button "Operations" at bounding box center [221, 117] width 357 height 25
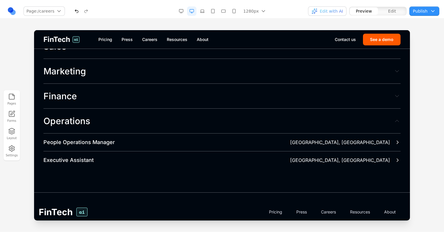
scroll to position [1512, 0]
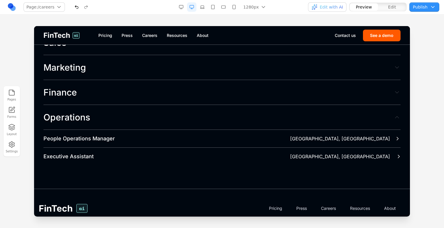
click at [152, 156] on h4 "Executive Assistant" at bounding box center [166, 157] width 246 height 8
click at [144, 105] on button "Operations" at bounding box center [221, 117] width 357 height 25
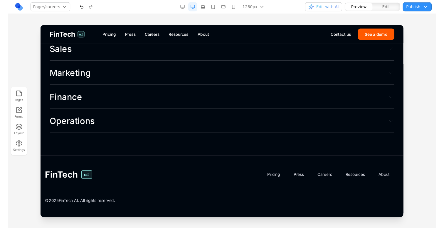
scroll to position [1504, 0]
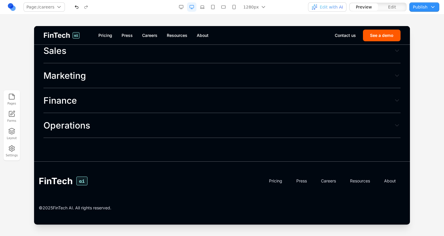
click at [427, 10] on button "Publish" at bounding box center [424, 6] width 30 height 9
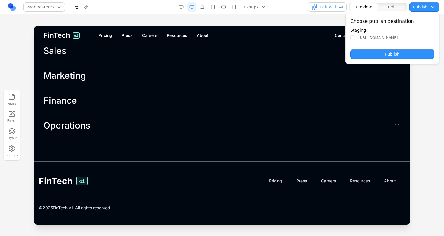
click at [398, 55] on button "Publish" at bounding box center [392, 54] width 84 height 9
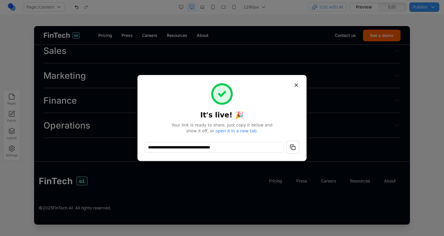
click at [292, 147] on button "button" at bounding box center [292, 147] width 13 height 13
click at [299, 87] on button "Close" at bounding box center [296, 85] width 11 height 11
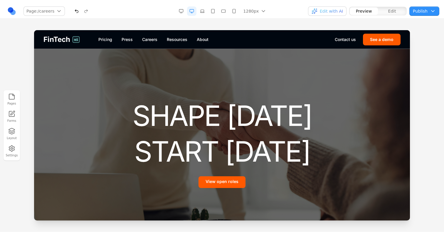
scroll to position [0, 0]
